Goal: Manage account settings

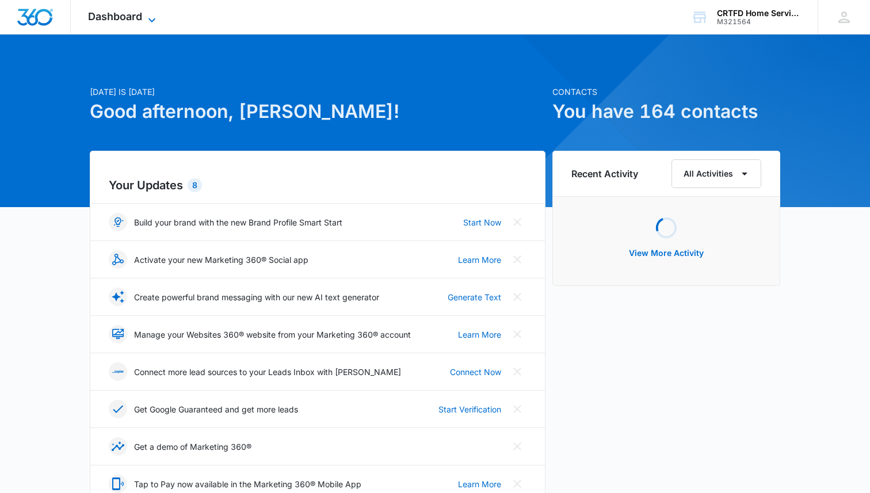
click at [147, 16] on icon at bounding box center [152, 20] width 14 height 14
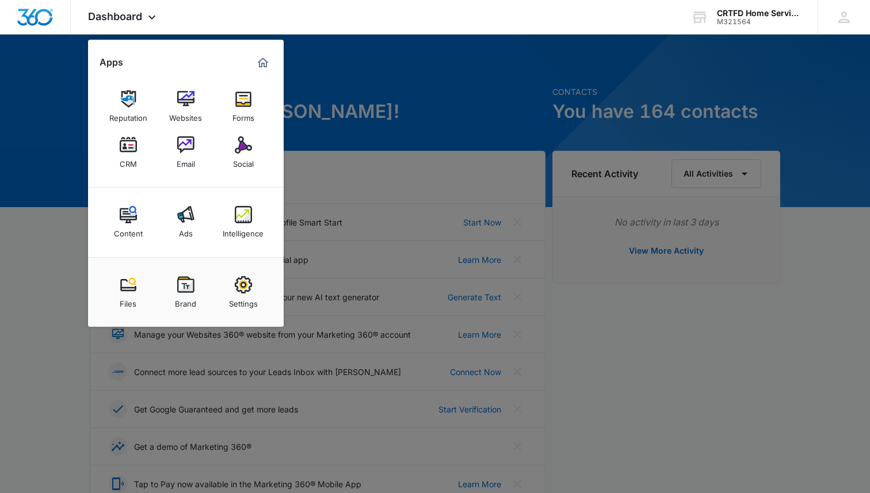
click at [36, 276] on div at bounding box center [435, 246] width 870 height 493
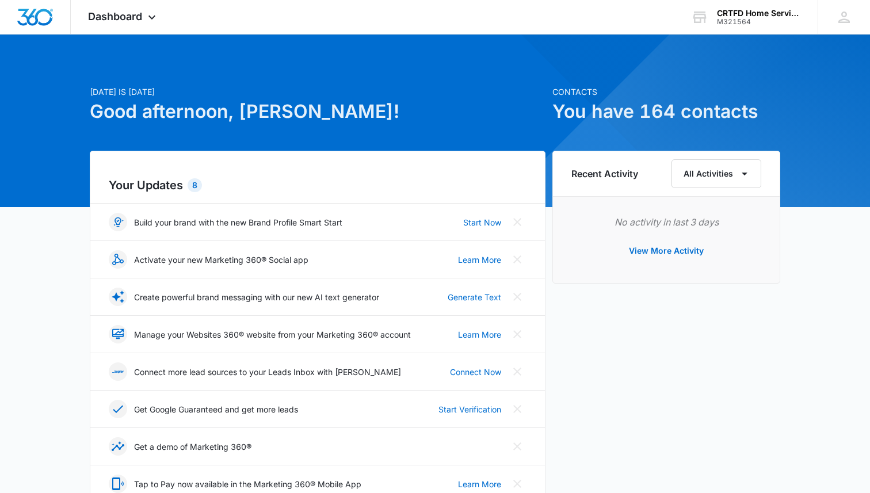
scroll to position [18, 0]
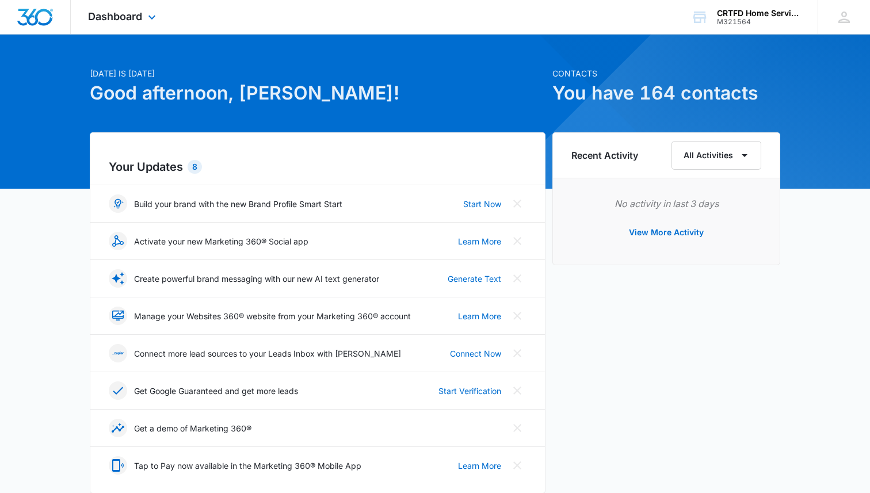
click at [45, 16] on img "Dashboard" at bounding box center [35, 17] width 37 height 17
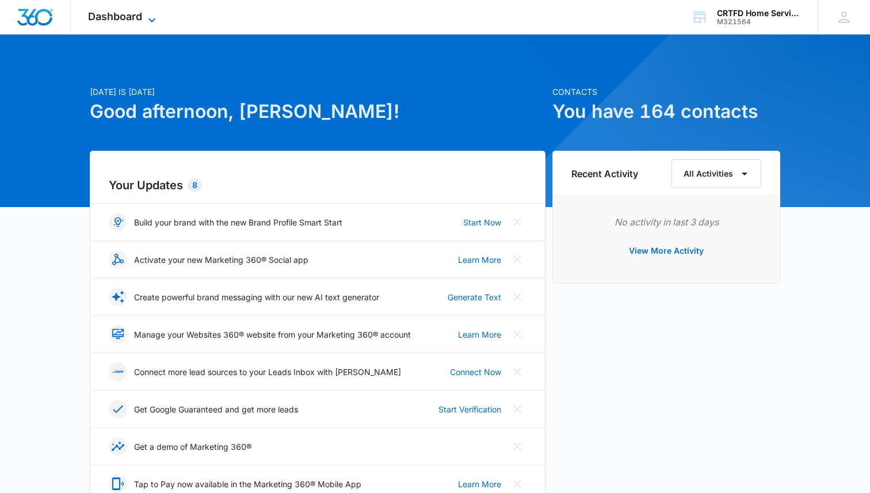
click at [113, 17] on span "Dashboard" at bounding box center [115, 16] width 54 height 12
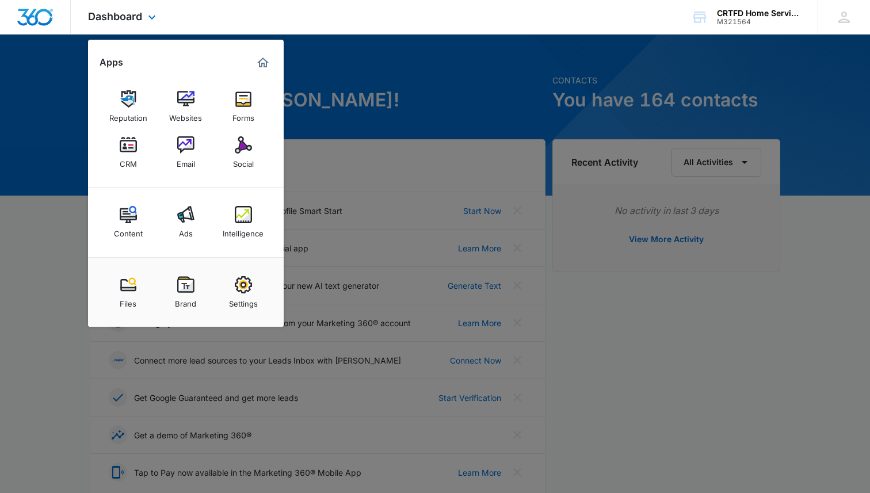
scroll to position [14, 0]
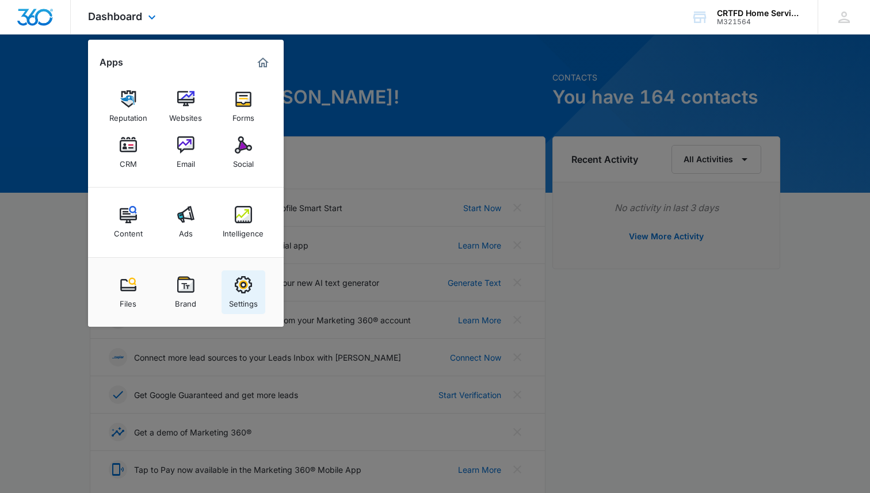
click at [249, 298] on div "Settings" at bounding box center [243, 300] width 29 height 15
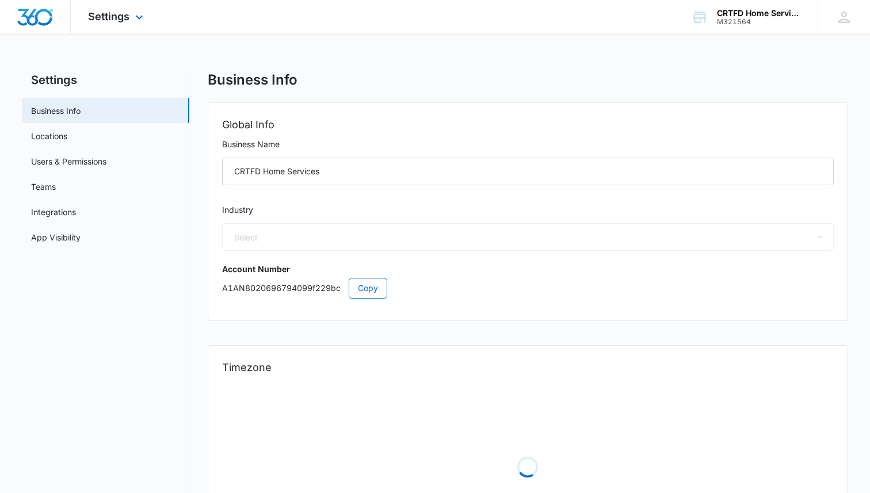
select select "4"
select select "US"
select select "America/Denver"
click at [81, 304] on nav "Settings Business Info Locations Users & Permissions Teams Integrations App Vis…" at bounding box center [105, 326] width 167 height 510
click at [75, 211] on link "Integrations" at bounding box center [53, 212] width 45 height 12
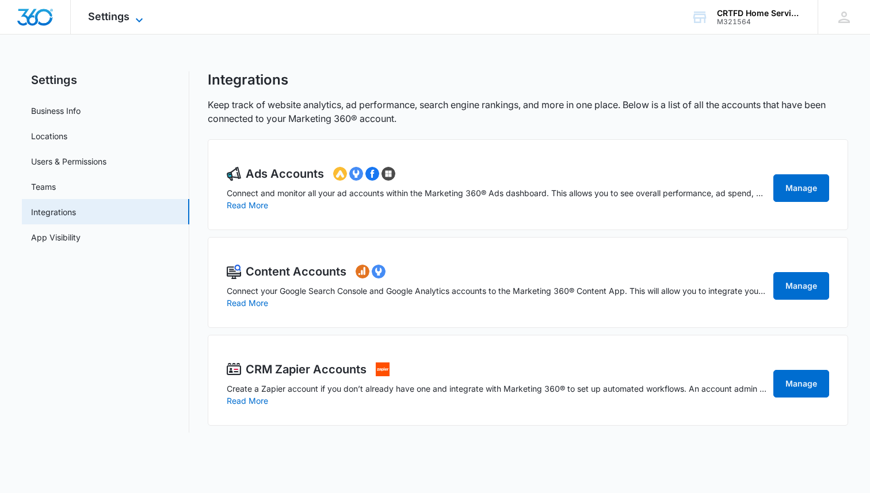
click at [136, 13] on icon at bounding box center [139, 20] width 14 height 14
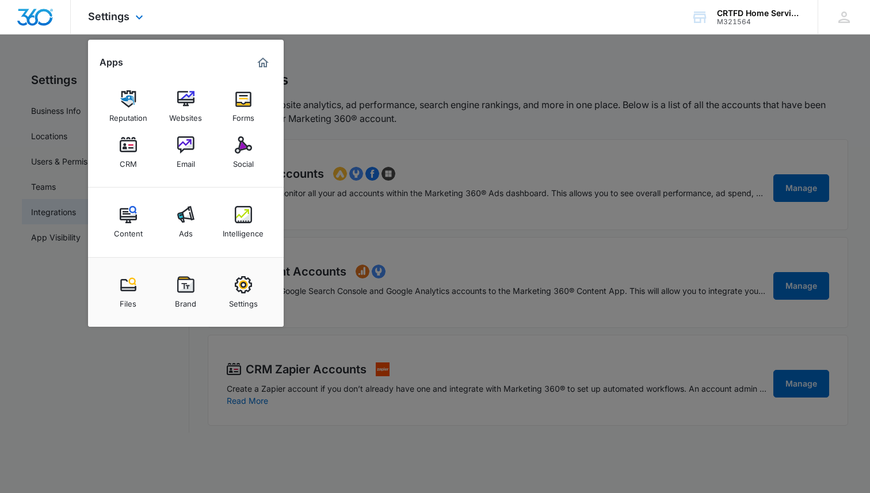
click at [264, 61] on img "Marketing 360® Dashboard" at bounding box center [263, 63] width 14 height 14
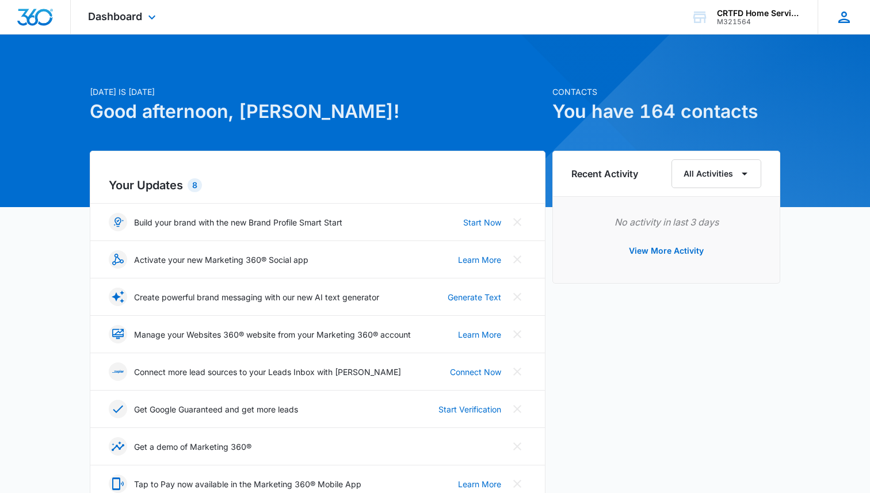
click at [843, 14] on icon at bounding box center [844, 18] width 12 height 12
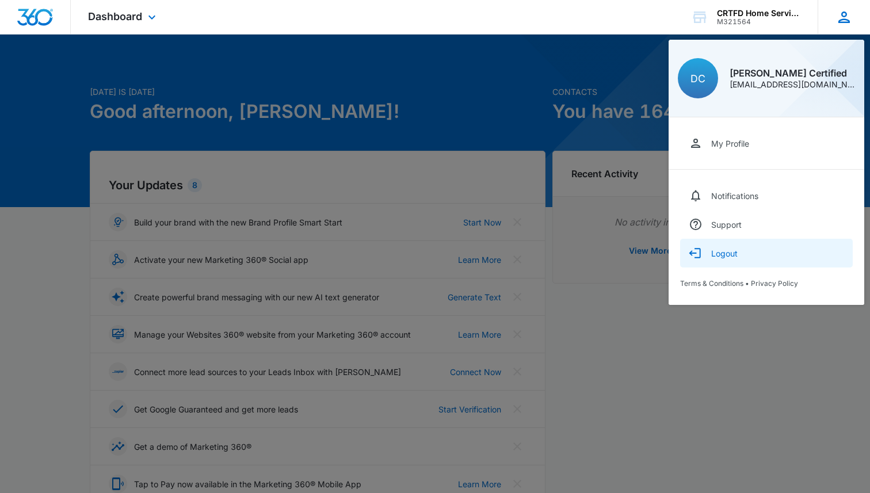
click at [728, 256] on div "Logout" at bounding box center [724, 254] width 26 height 10
